Goal: Information Seeking & Learning: Check status

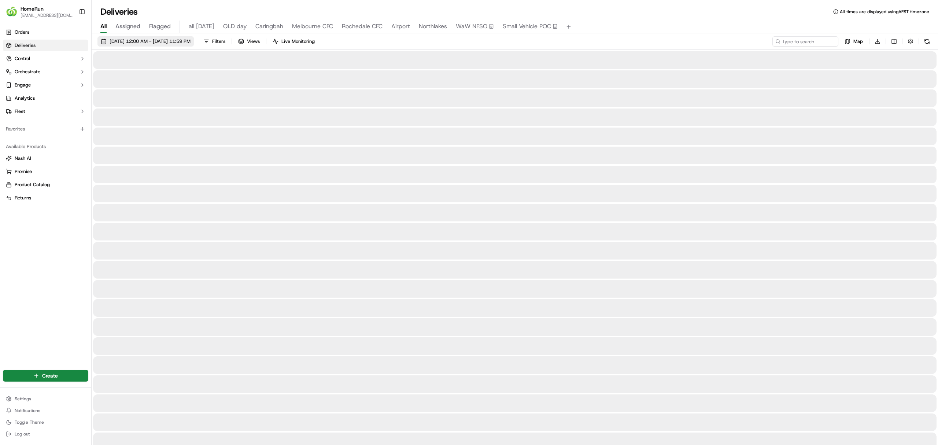
click at [118, 40] on span "17/09/2025 12:00 AM - 24/09/2025 11:59 PM" at bounding box center [150, 41] width 81 height 7
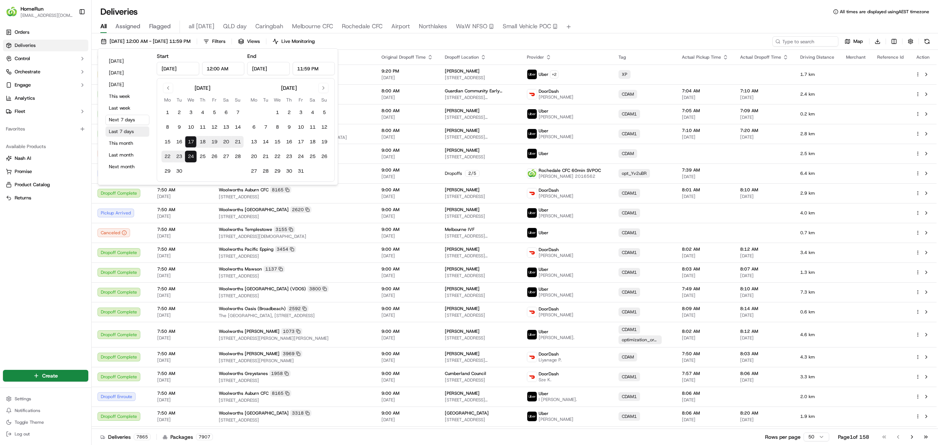
click at [120, 129] on button "Last 7 days" at bounding box center [128, 131] width 44 height 10
type input "Sep 10, 2025"
type input "Sep 17, 2025"
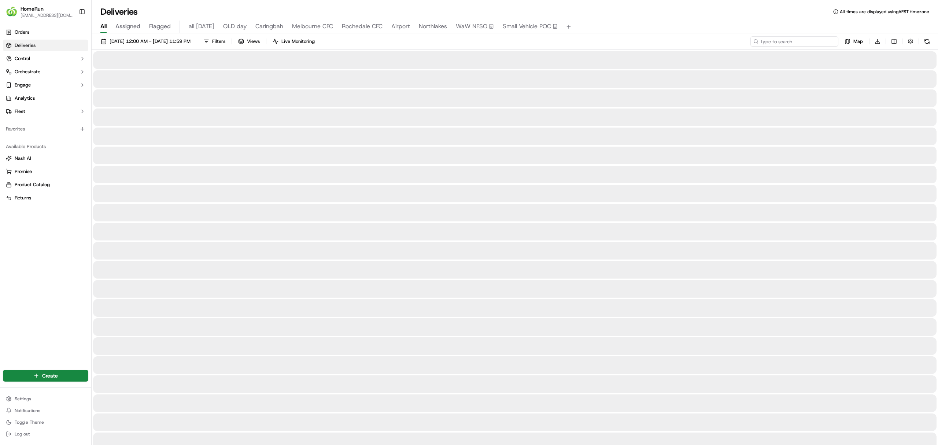
paste input "269327253"
type input "269327253"
click at [926, 43] on button at bounding box center [927, 41] width 10 height 10
click at [781, 41] on input "269327253" at bounding box center [795, 41] width 88 height 10
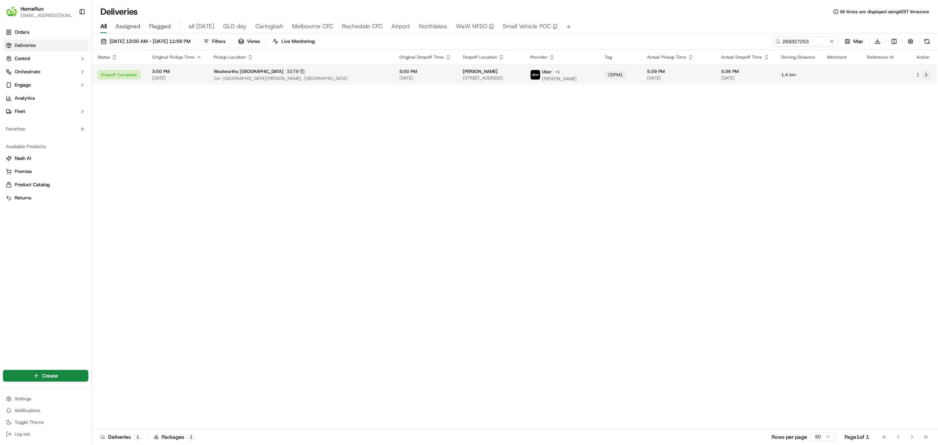
click at [927, 78] on button at bounding box center [926, 74] width 9 height 9
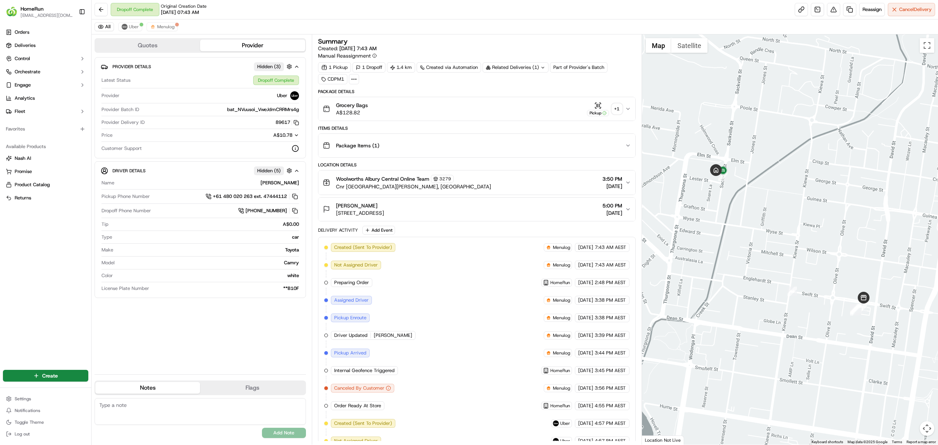
scroll to position [98, 0]
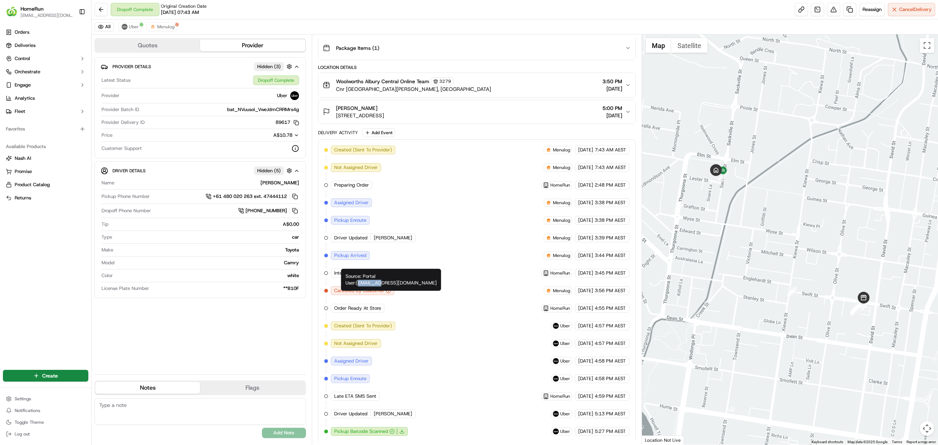
drag, startPoint x: 361, startPoint y: 283, endPoint x: 381, endPoint y: 284, distance: 20.6
click at [381, 284] on div "Source: Portal User: [EMAIL_ADDRESS][DOMAIN_NAME] Source: Portal User: [EMAIL_A…" at bounding box center [391, 280] width 100 height 22
copy div "mornyang"
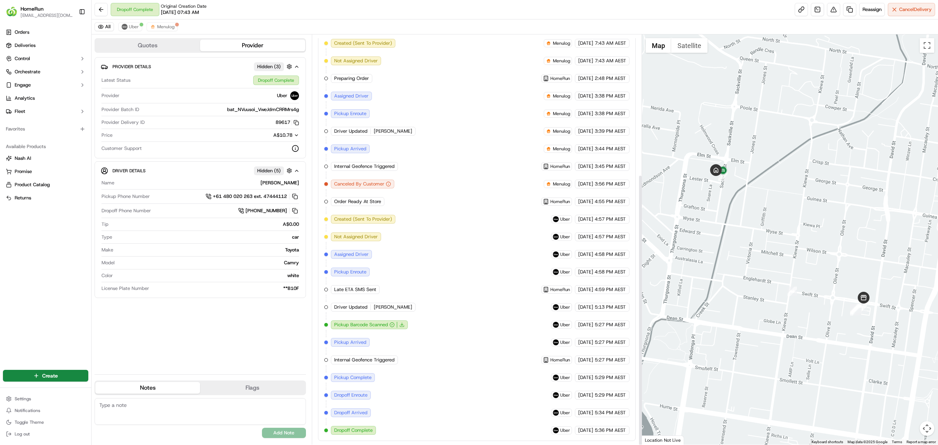
scroll to position [211, 0]
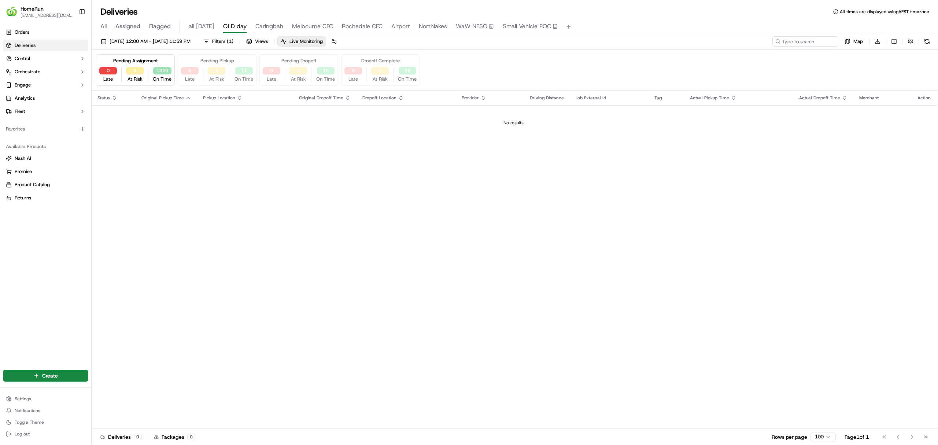
click at [164, 69] on button "1326" at bounding box center [162, 70] width 18 height 7
